Goal: Transaction & Acquisition: Purchase product/service

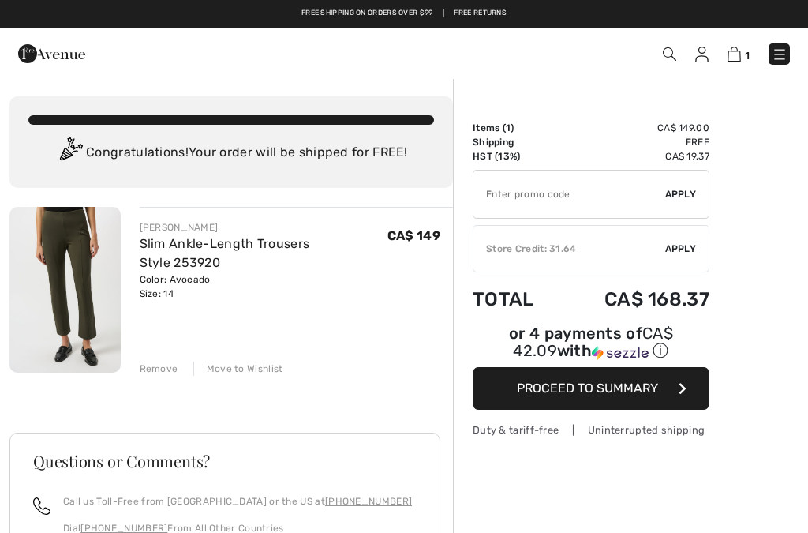
click at [227, 367] on div "Move to Wishlist" at bounding box center [238, 368] width 90 height 14
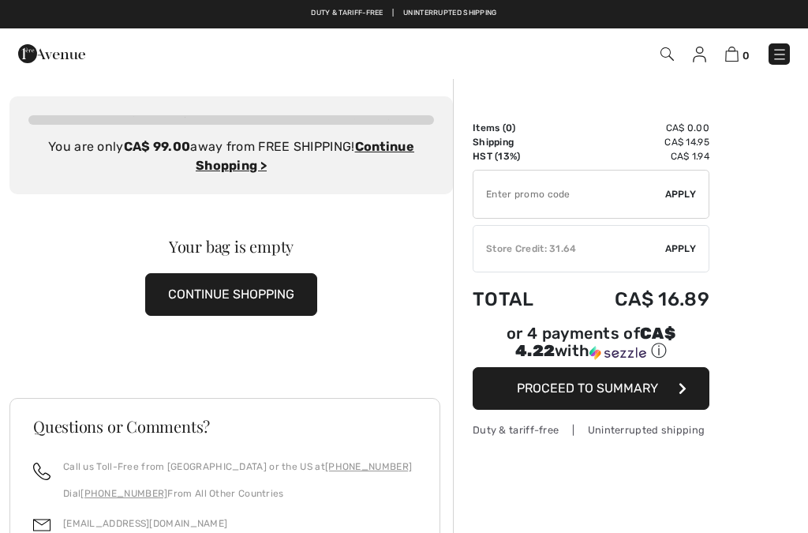
click at [696, 48] on img at bounding box center [699, 55] width 13 height 16
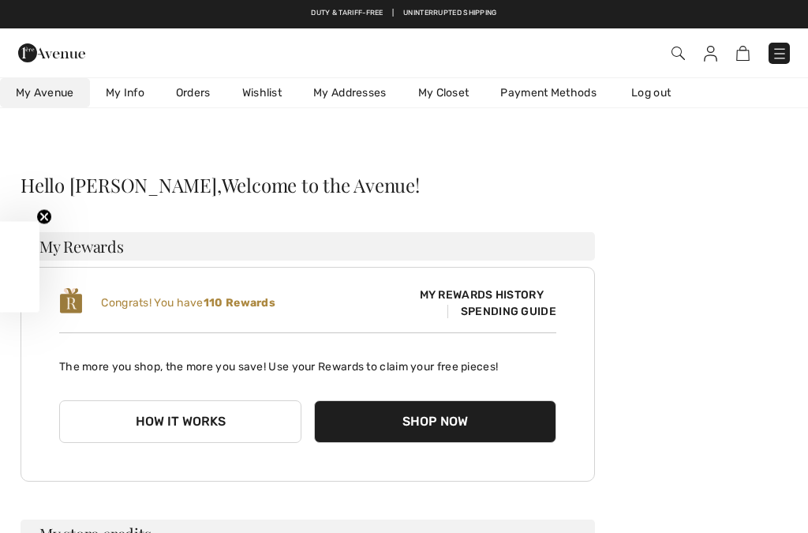
checkbox input "true"
click at [263, 83] on link "Wishlist" at bounding box center [261, 92] width 71 height 29
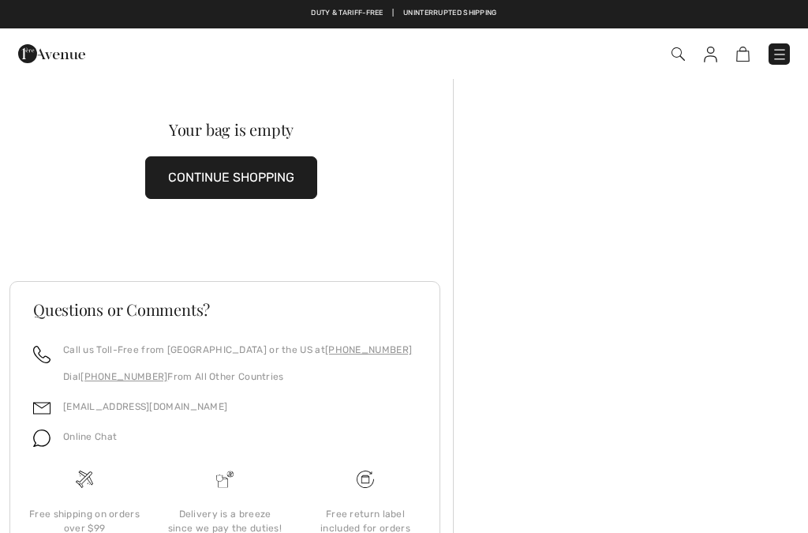
click at [675, 51] on img at bounding box center [677, 53] width 13 height 13
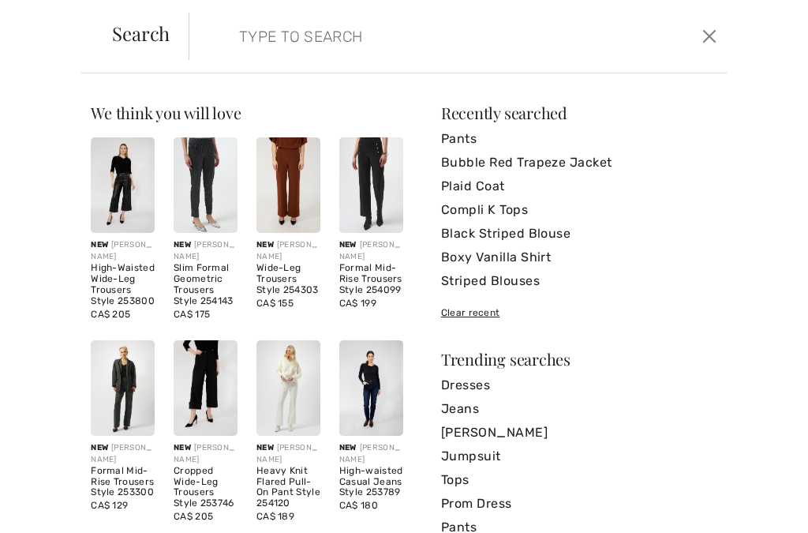
click at [222, 36] on form "Clear" at bounding box center [444, 36] width 510 height 47
click at [231, 44] on input "search" at bounding box center [403, 36] width 353 height 47
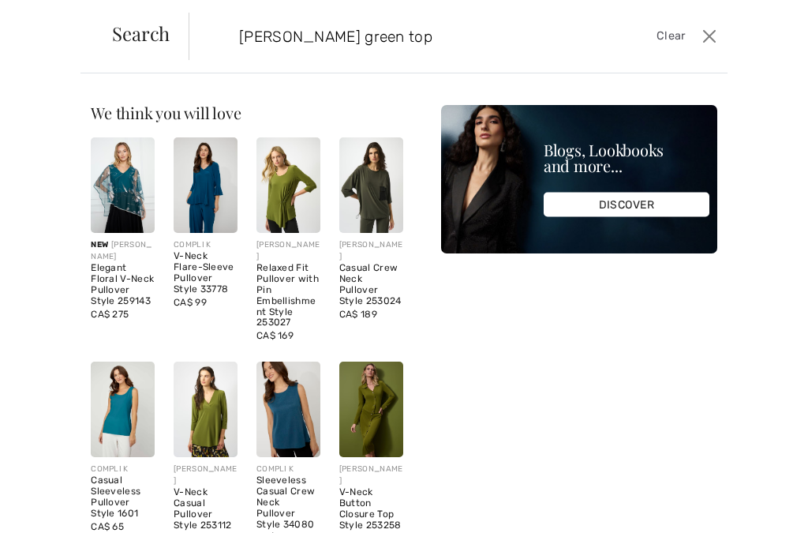
type input "Moss green top"
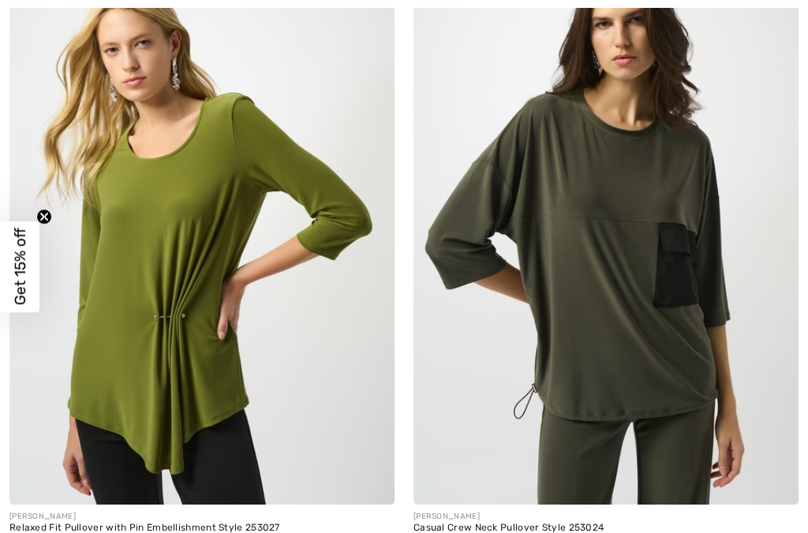
checkbox input "true"
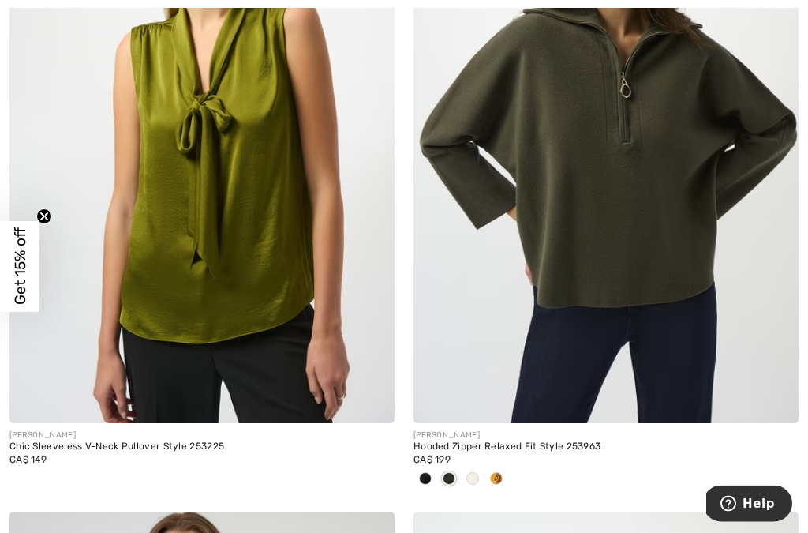
scroll to position [2992, 0]
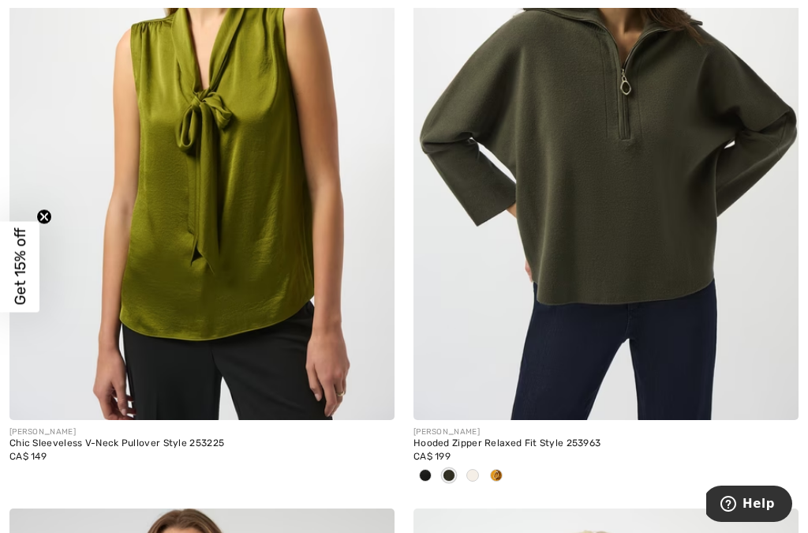
click at [507, 271] on img at bounding box center [605, 131] width 385 height 578
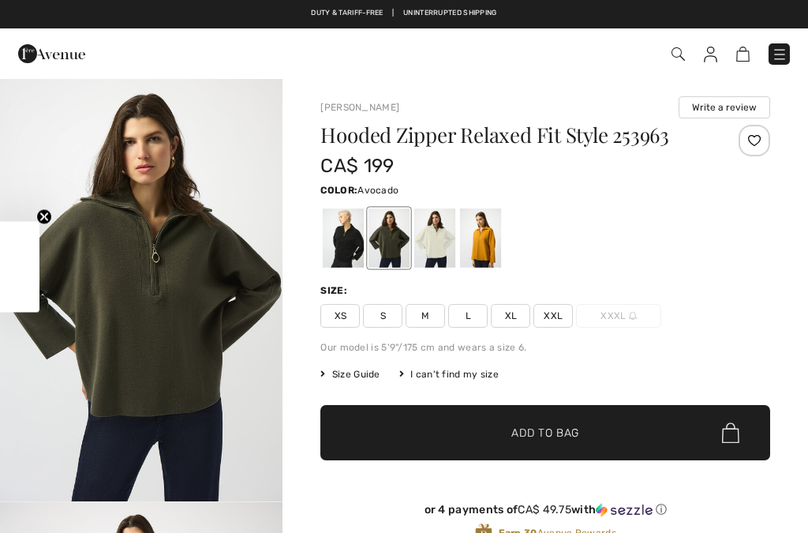
checkbox input "true"
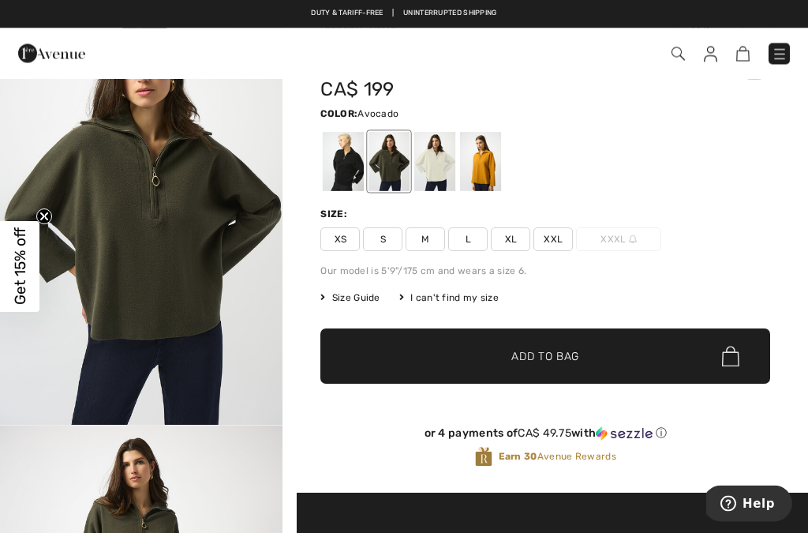
scroll to position [78, 0]
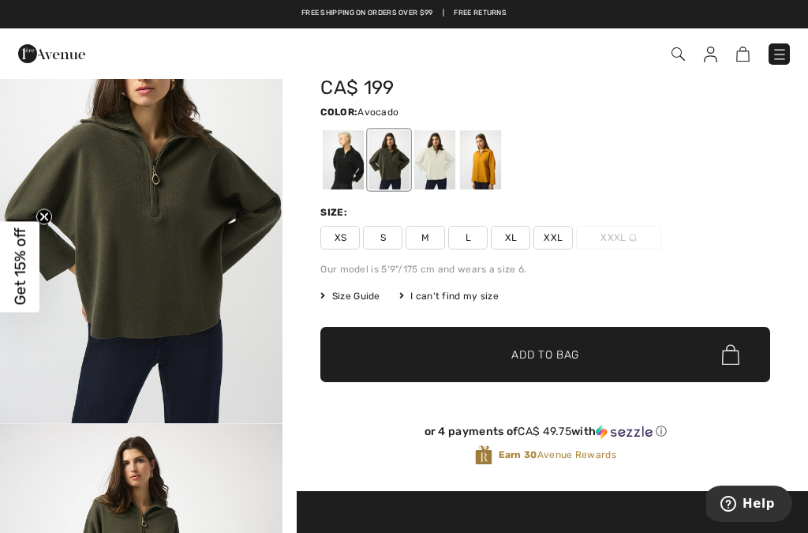
click at [147, 322] on img "1 / 6" at bounding box center [141, 211] width 282 height 424
click at [462, 233] on span "L" at bounding box center [467, 238] width 39 height 24
click at [439, 344] on span "✔ Added to Bag Add to Bag" at bounding box center [545, 354] width 450 height 55
click at [738, 54] on img at bounding box center [733, 54] width 13 height 15
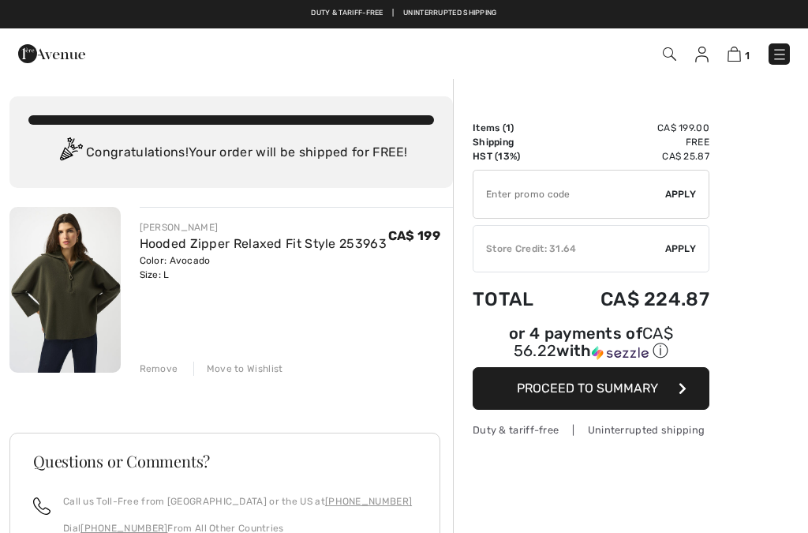
click at [230, 363] on div "Move to Wishlist" at bounding box center [238, 368] width 90 height 14
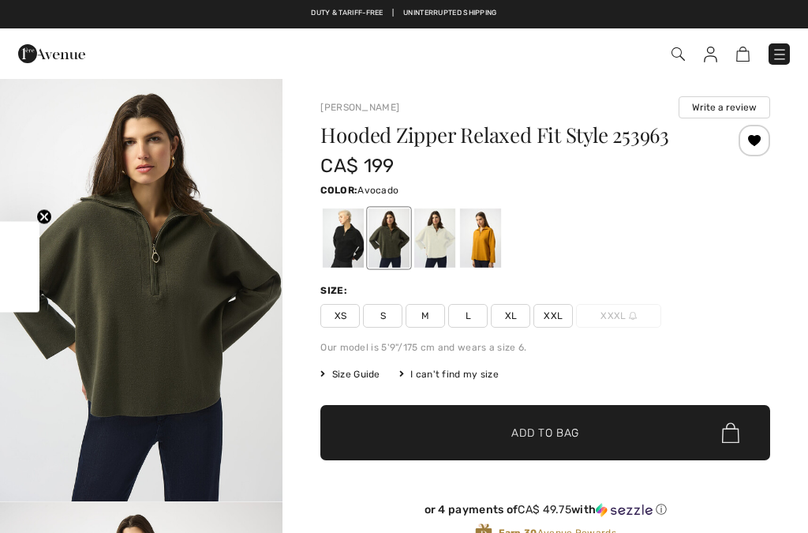
click at [711, 52] on img at bounding box center [710, 55] width 13 height 16
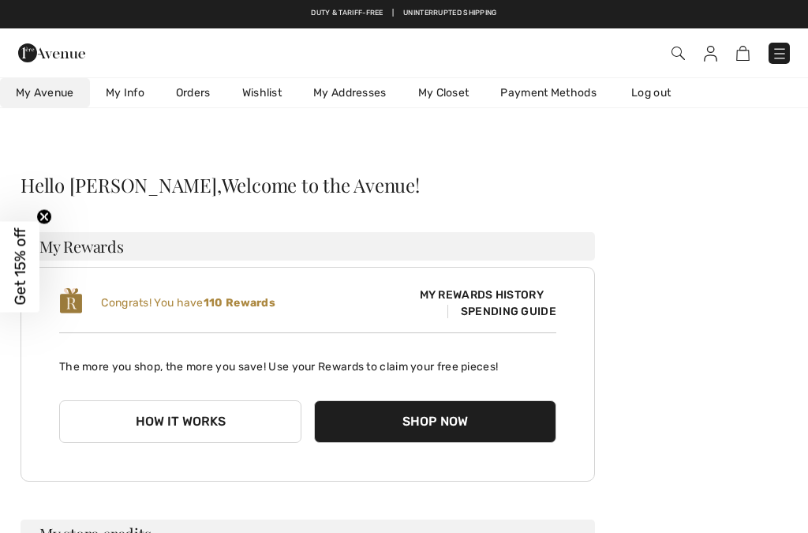
click at [269, 89] on link "Wishlist" at bounding box center [261, 92] width 71 height 29
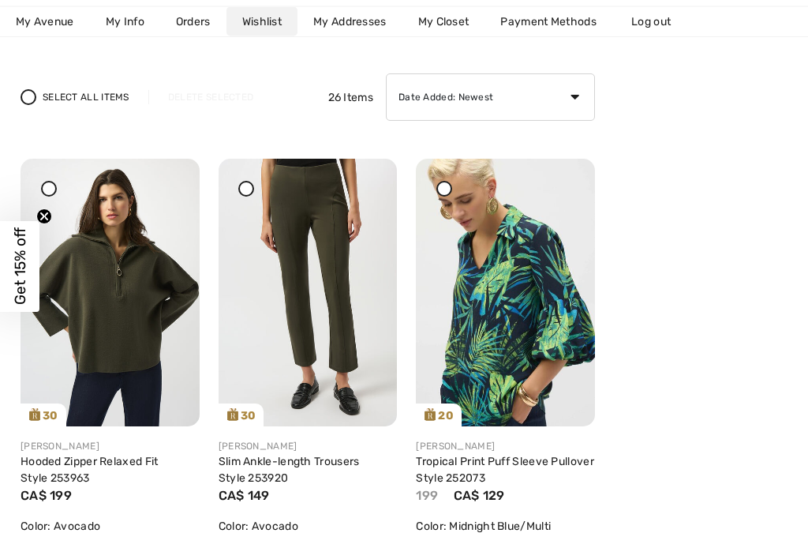
scroll to position [159, 0]
click at [21, 293] on span "Get 15% off" at bounding box center [20, 266] width 18 height 77
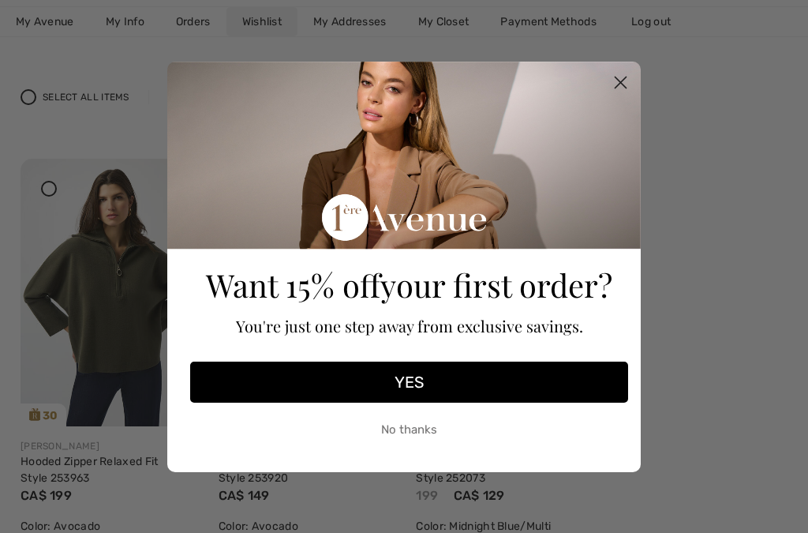
click at [614, 95] on circle "Close dialog" at bounding box center [621, 82] width 26 height 26
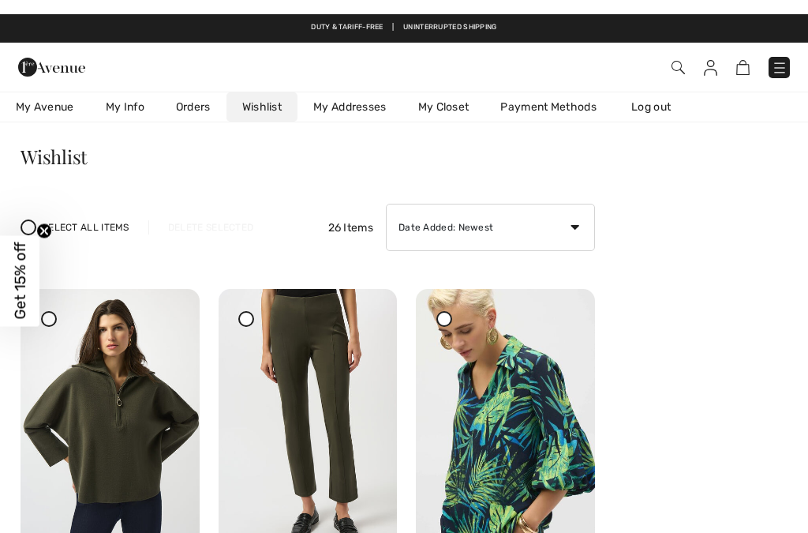
scroll to position [0, 0]
